Goal: Information Seeking & Learning: Learn about a topic

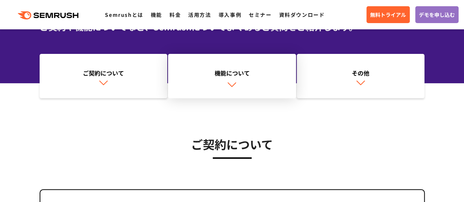
click at [246, 88] on link "機能について" at bounding box center [232, 76] width 128 height 45
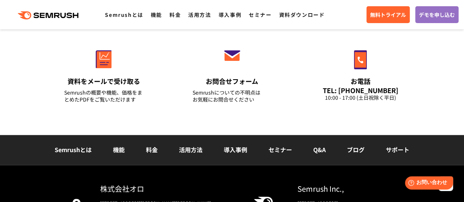
scroll to position [1755, 0]
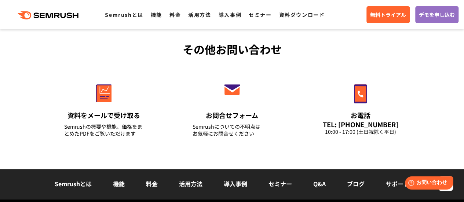
click at [157, 20] on div ".cls {fill: #FF642D;} .cls {fill: #FF642D;} Semrushとは 機能 料金 活用方法 導入事例 セミナー 資料ダウ…" at bounding box center [232, 15] width 464 height 22
click at [160, 11] on link "機能" at bounding box center [156, 14] width 11 height 7
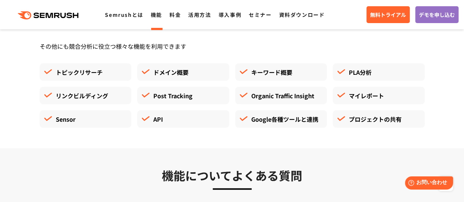
scroll to position [2053, 0]
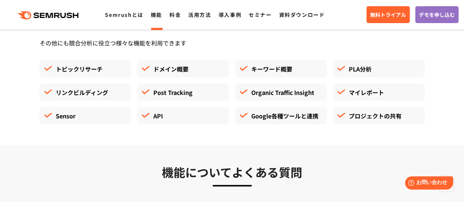
click at [166, 117] on div "API" at bounding box center [183, 116] width 92 height 18
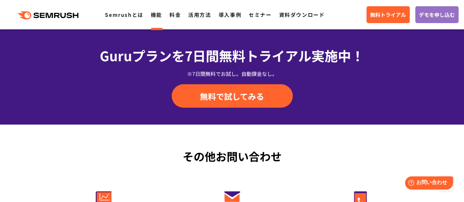
scroll to position [2456, 0]
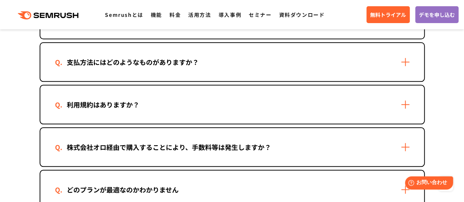
scroll to position [159, 0]
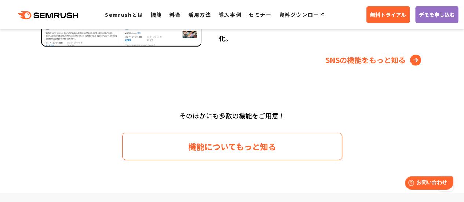
scroll to position [1067, 0]
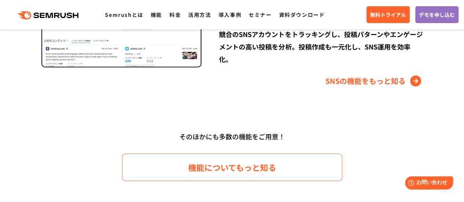
click at [224, 154] on link "機能についてもっと知る" at bounding box center [232, 167] width 220 height 27
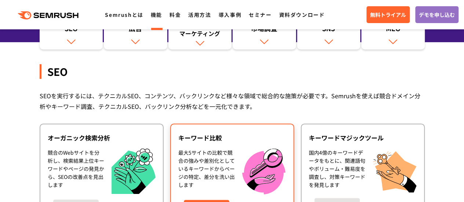
scroll to position [37, 0]
